Goal: Find specific page/section: Find specific page/section

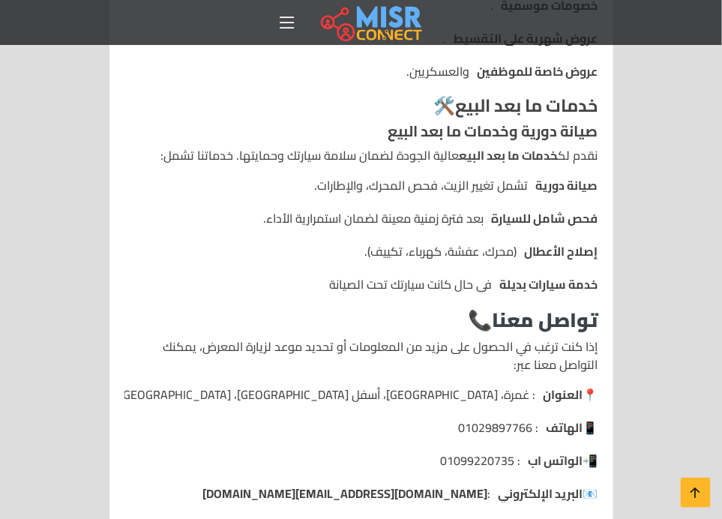
scroll to position [2474, 0]
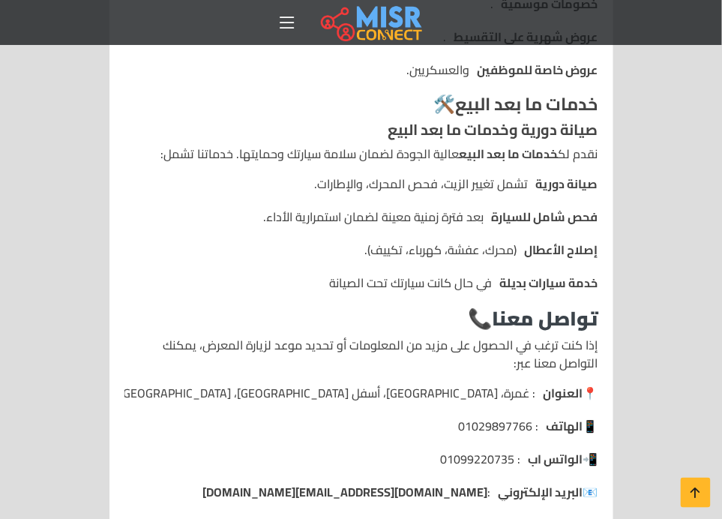
drag, startPoint x: 171, startPoint y: 332, endPoint x: 440, endPoint y: 394, distance: 276.3
click at [440, 394] on ul "📍 العنوان : غمرة، شارع بورسعيد، أسفل كوبري غمرة، الدهار، محافظة القاهرة. 📱 الها…" at bounding box center [361, 442] width 474 height 117
copy ul "📍 العنوان : غمرة، شارع بورسعيد، أسفل كوبري غمرة، الدهار، محافظة القاهرة. 📱 الها…"
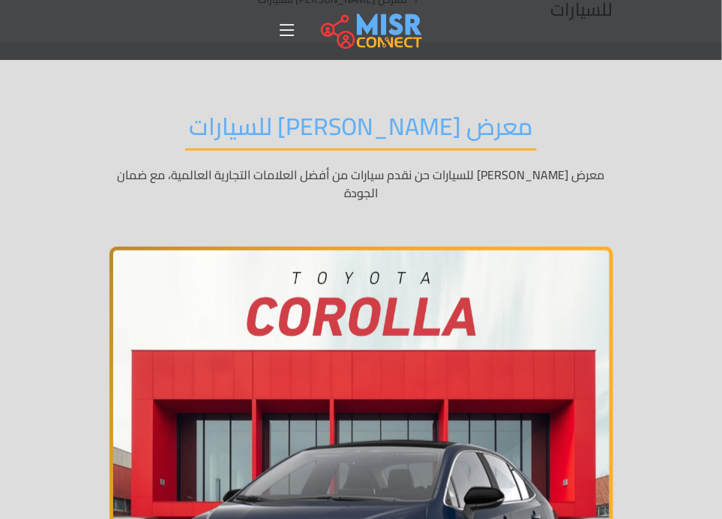
scroll to position [0, 0]
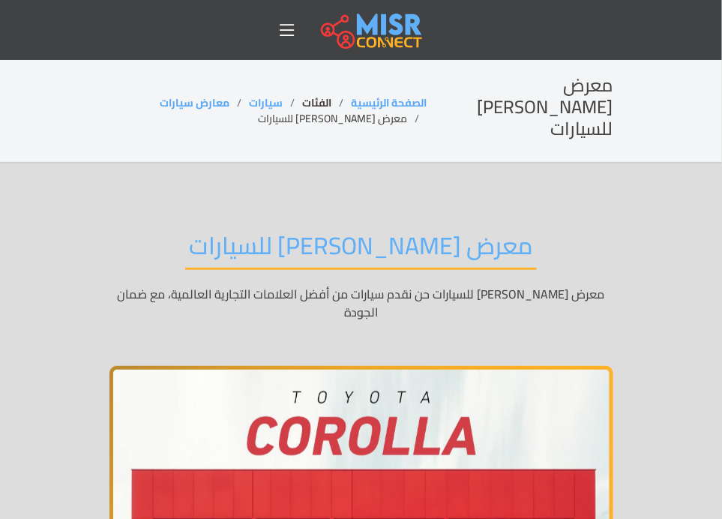
click at [331, 94] on link "الفئات" at bounding box center [316, 102] width 29 height 19
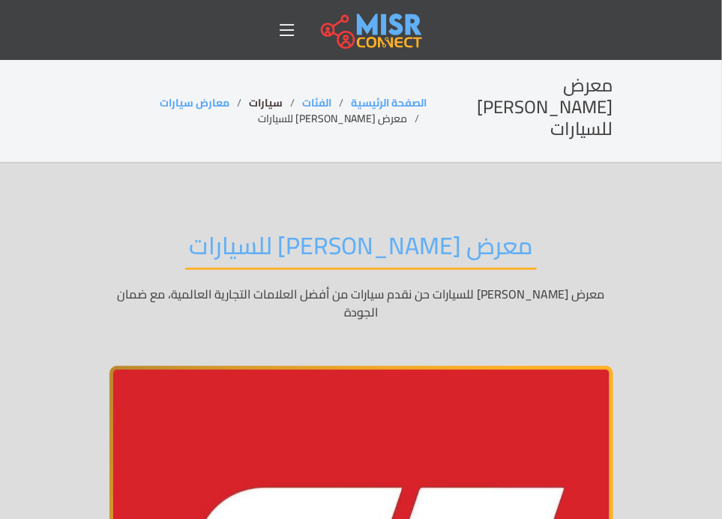
click at [271, 97] on link "سيارات" at bounding box center [266, 102] width 34 height 19
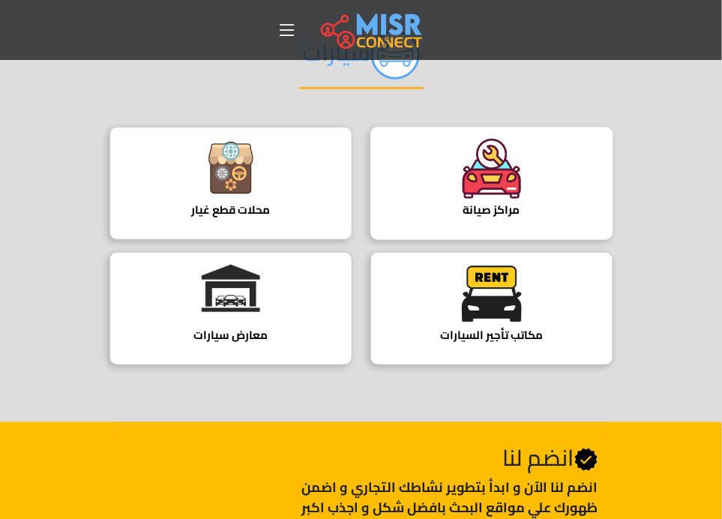
scroll to position [150, 0]
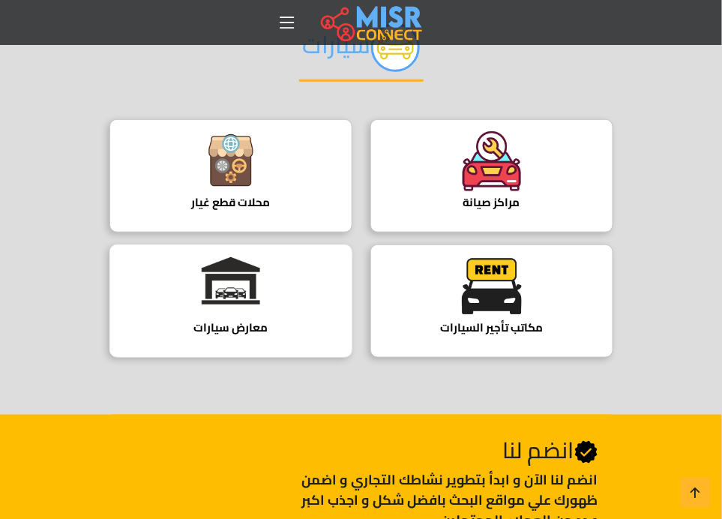
click at [226, 307] on div at bounding box center [231, 286] width 60 height 60
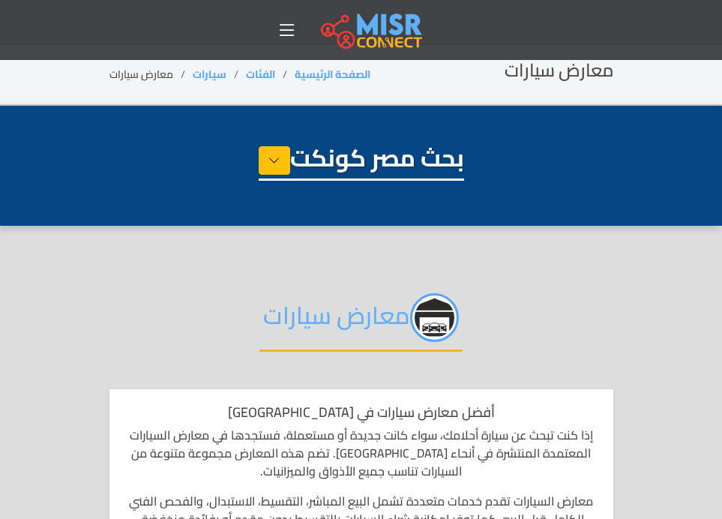
select select "****"
select select "**********"
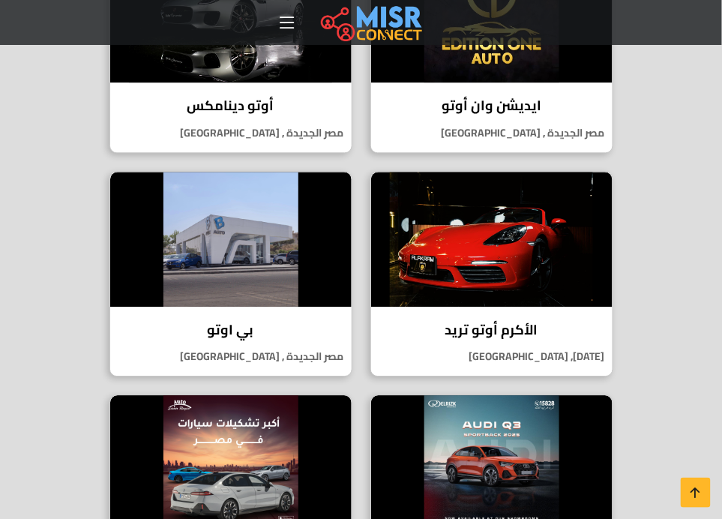
scroll to position [2250, 0]
